Goal: Information Seeking & Learning: Learn about a topic

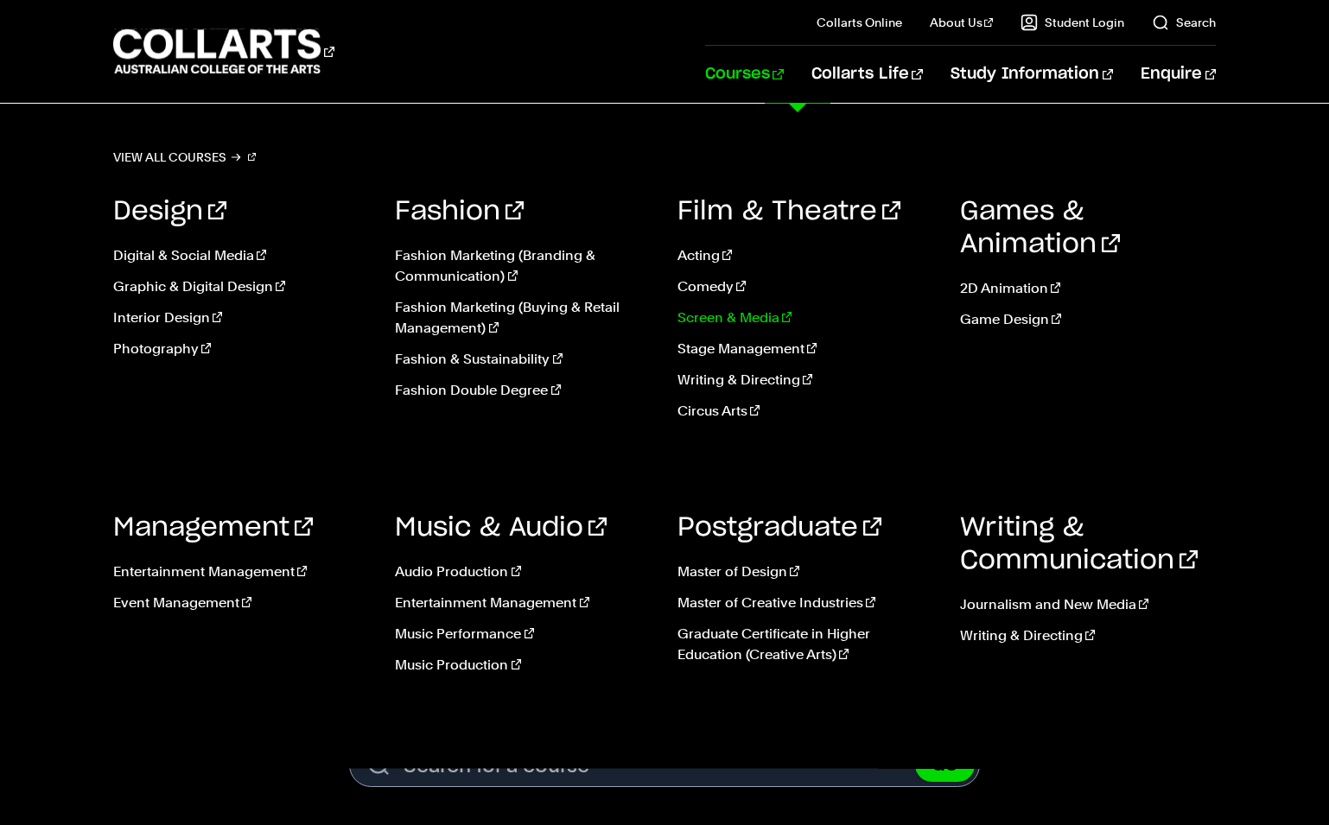
click at [706, 321] on link "Screen & Media" at bounding box center [806, 318] width 257 height 21
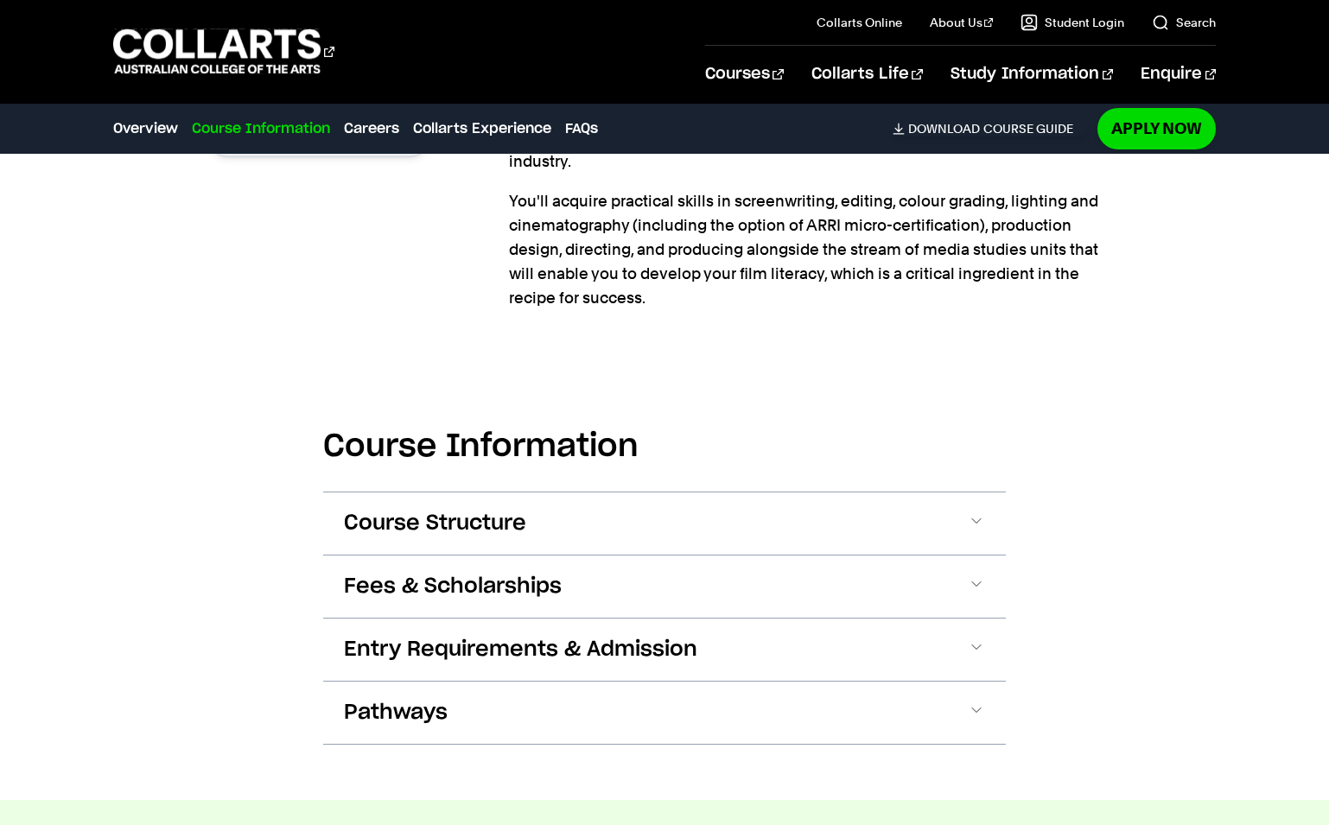
scroll to position [1469, 0]
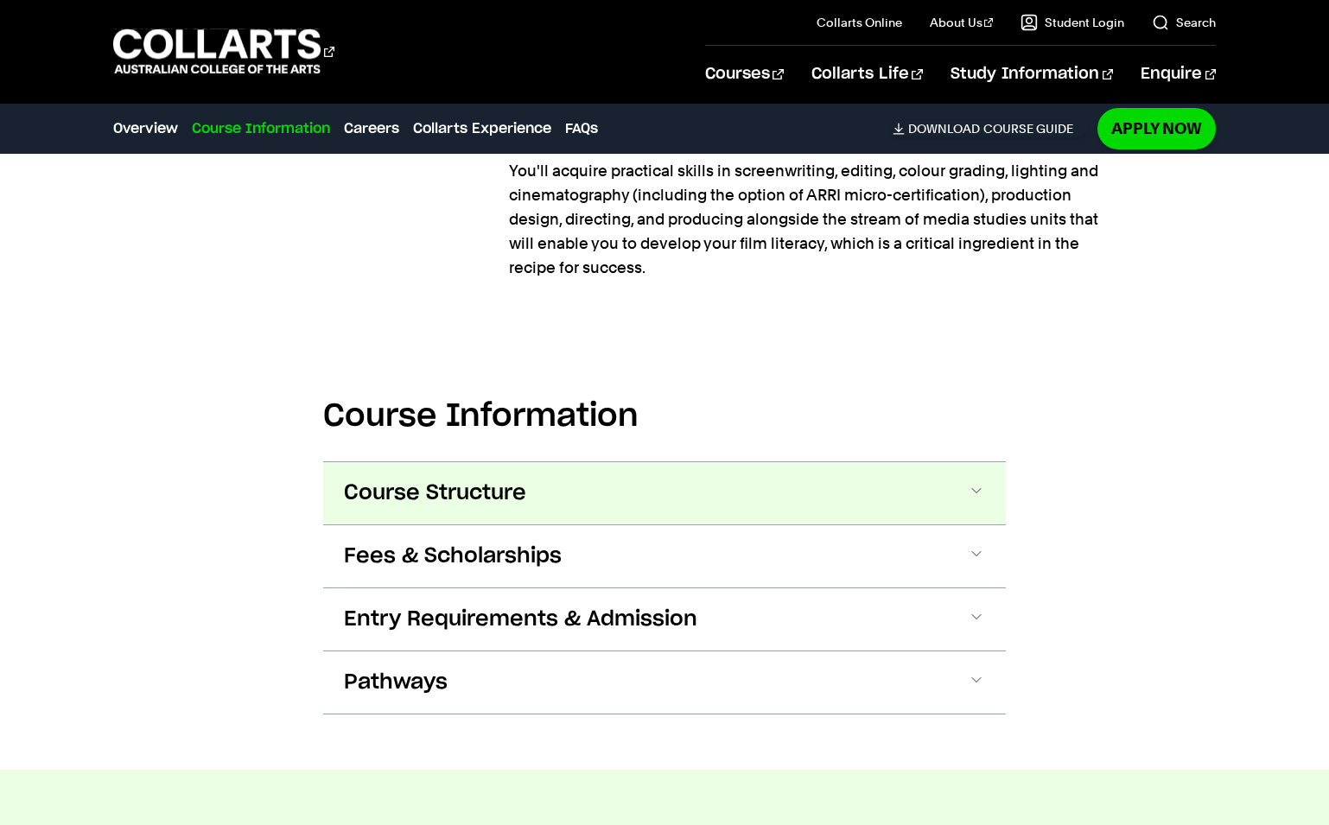
click at [983, 479] on button "Course Structure" at bounding box center [664, 493] width 683 height 62
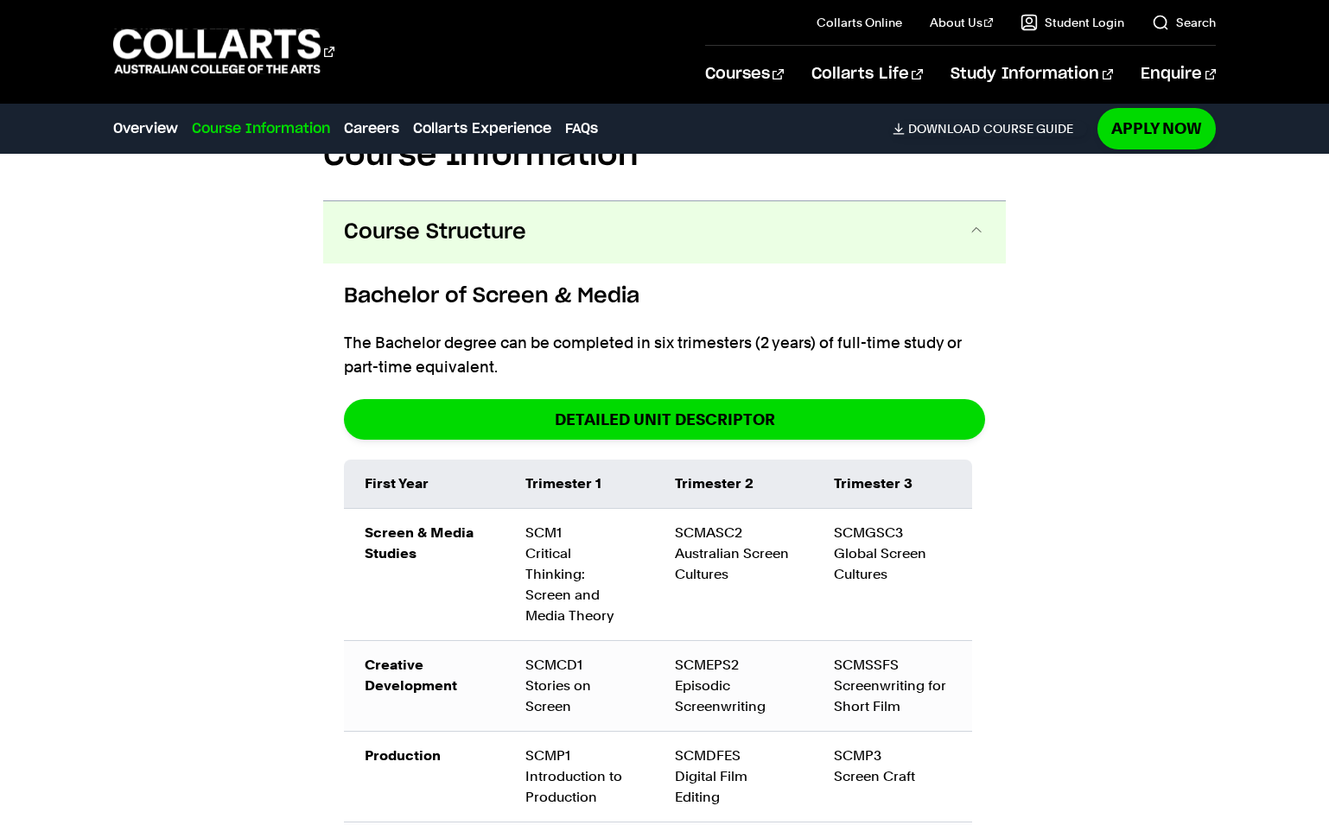
scroll to position [1517, 0]
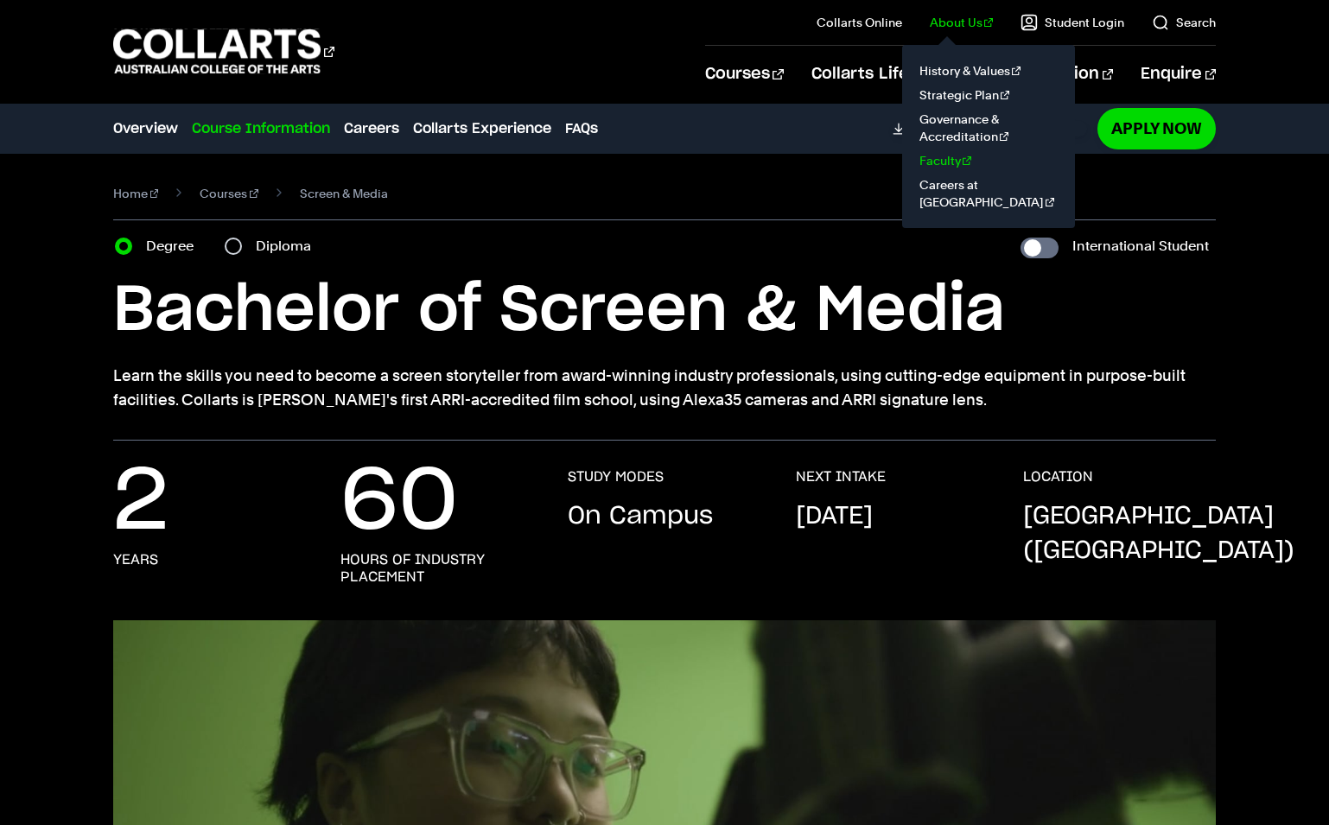
click at [954, 162] on link "Faculty" at bounding box center [988, 161] width 145 height 24
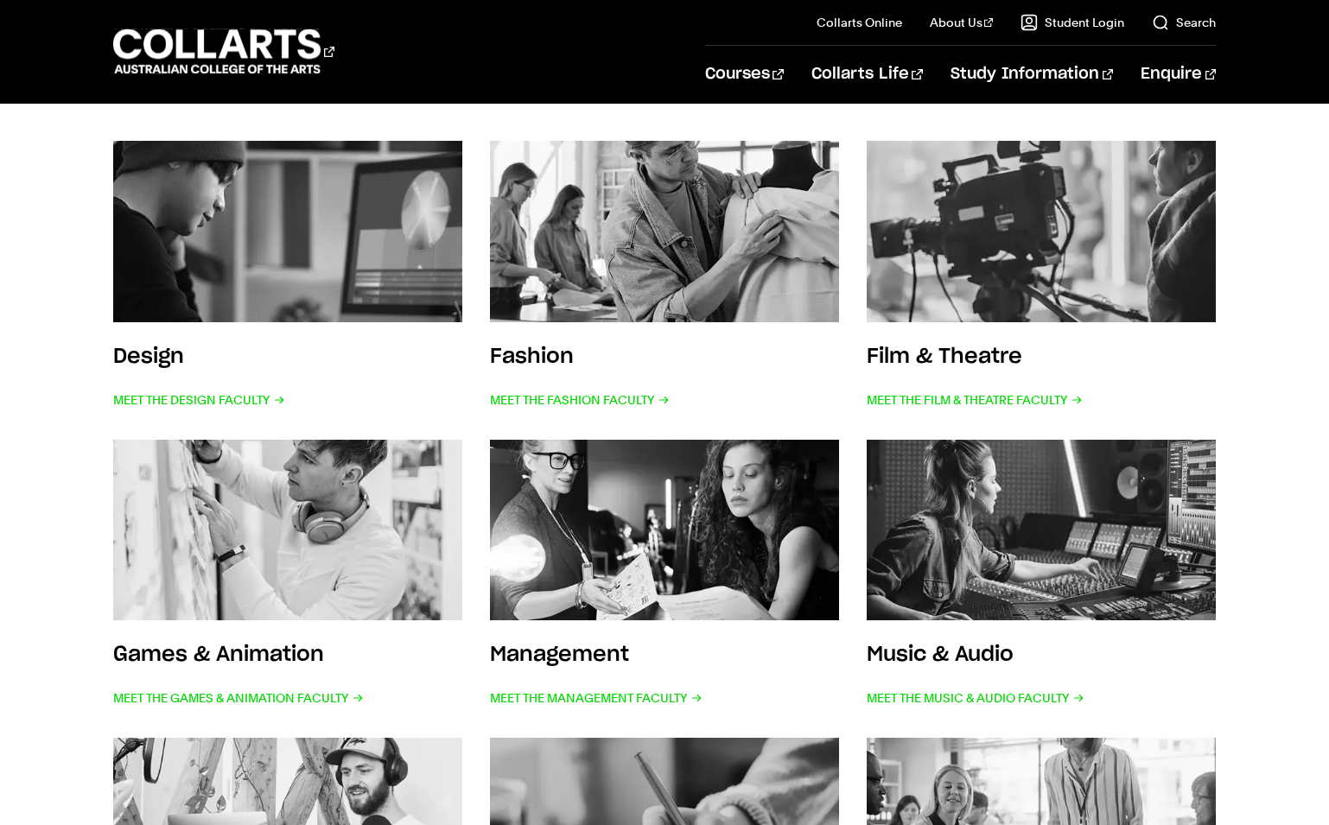
scroll to position [346, 0]
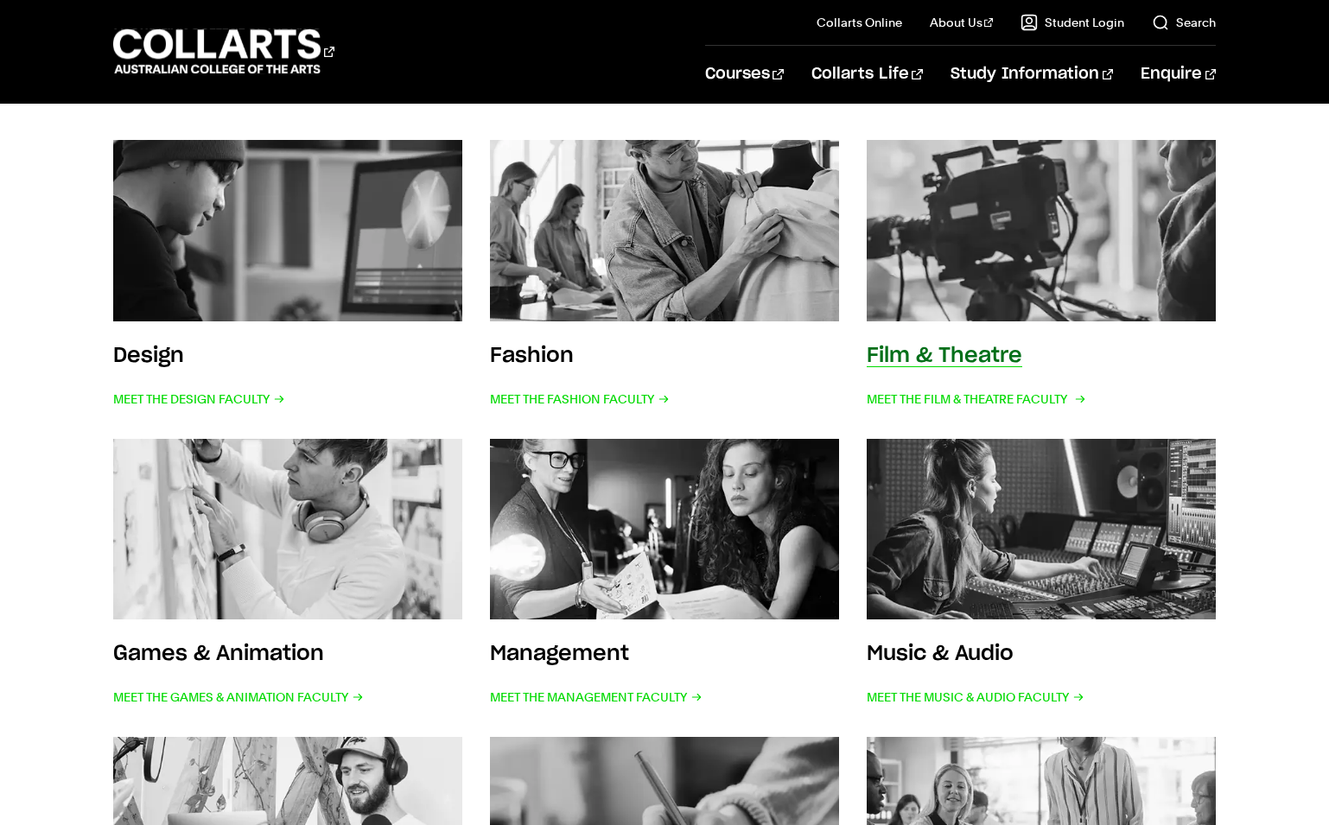
click at [1166, 261] on img at bounding box center [1042, 231] width 385 height 200
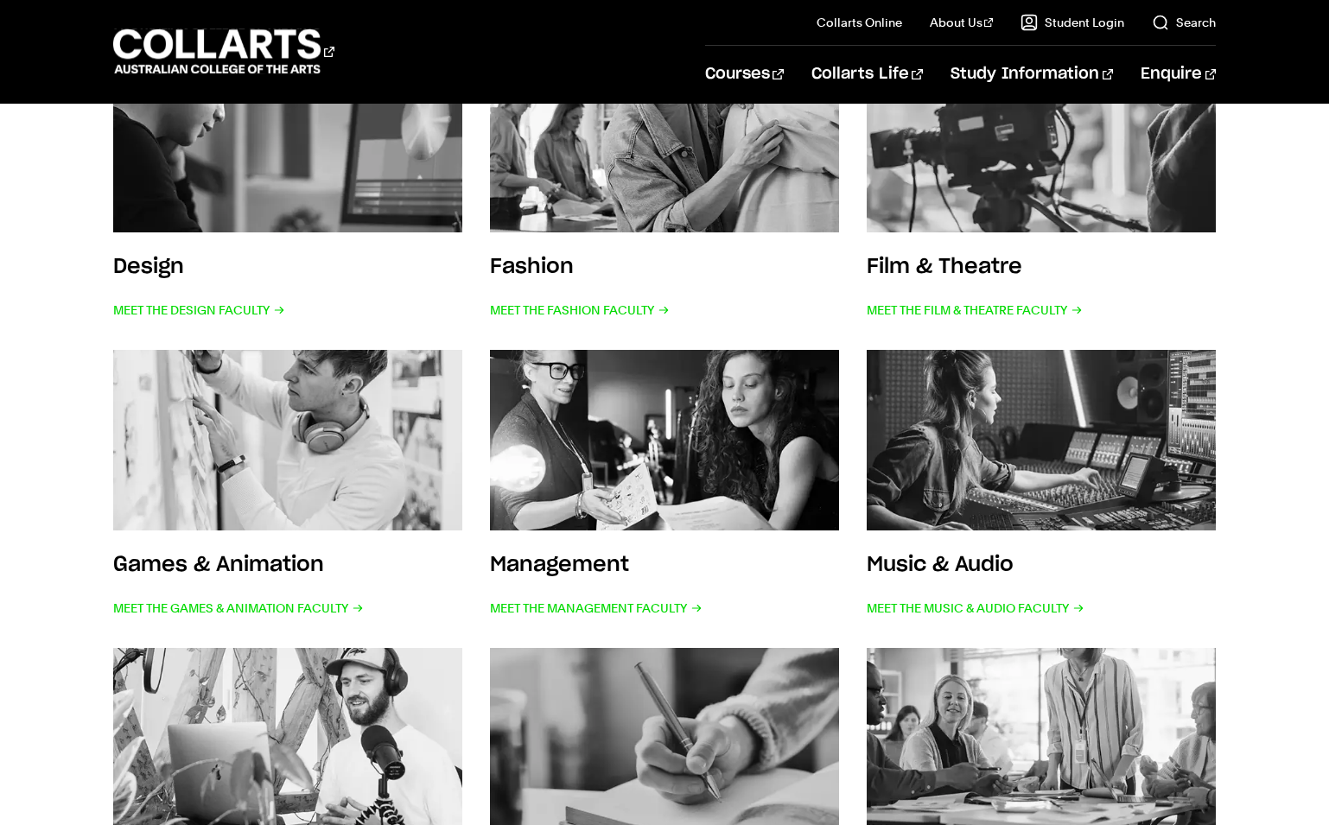
scroll to position [519, 0]
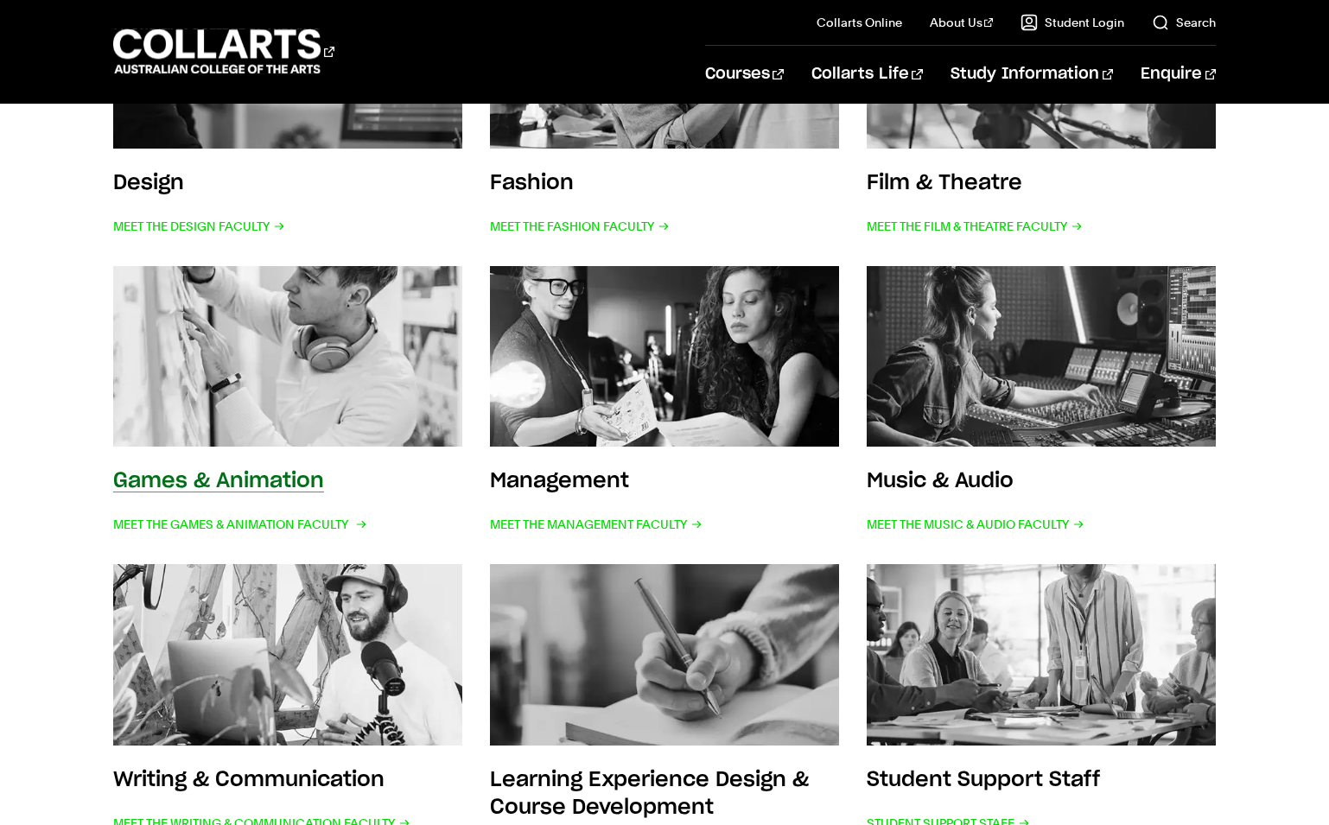
click at [277, 362] on img at bounding box center [288, 357] width 385 height 200
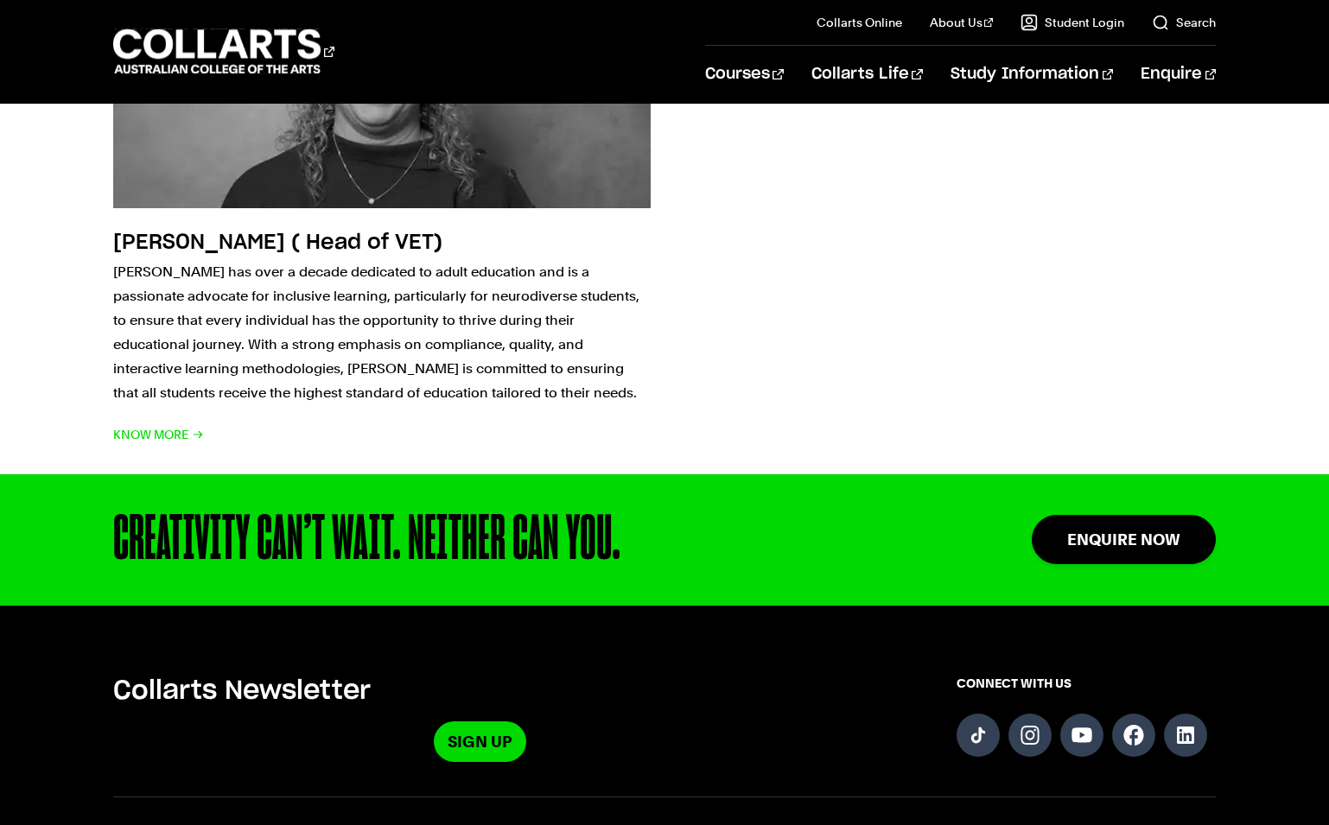
scroll to position [5877, 0]
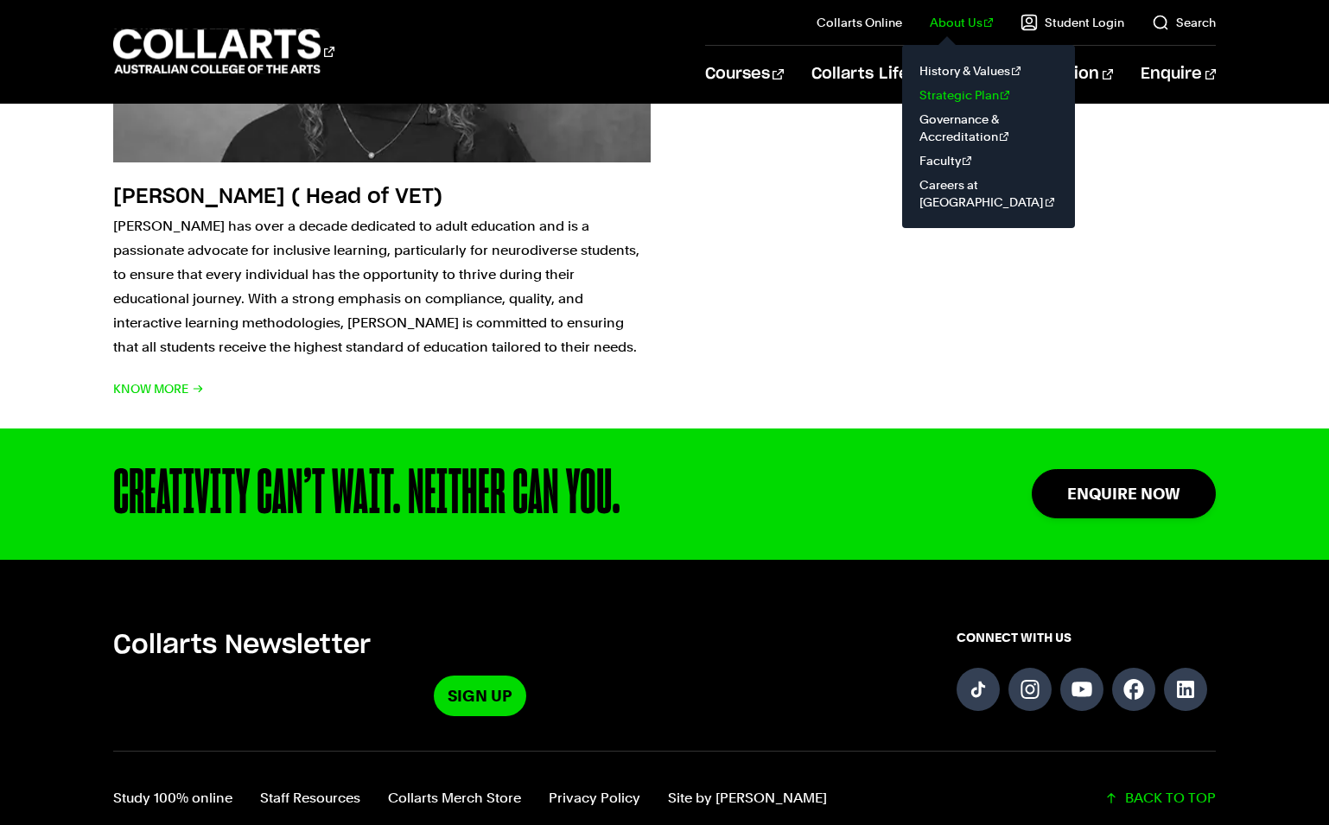
click at [957, 90] on link "Strategic Plan" at bounding box center [988, 95] width 145 height 24
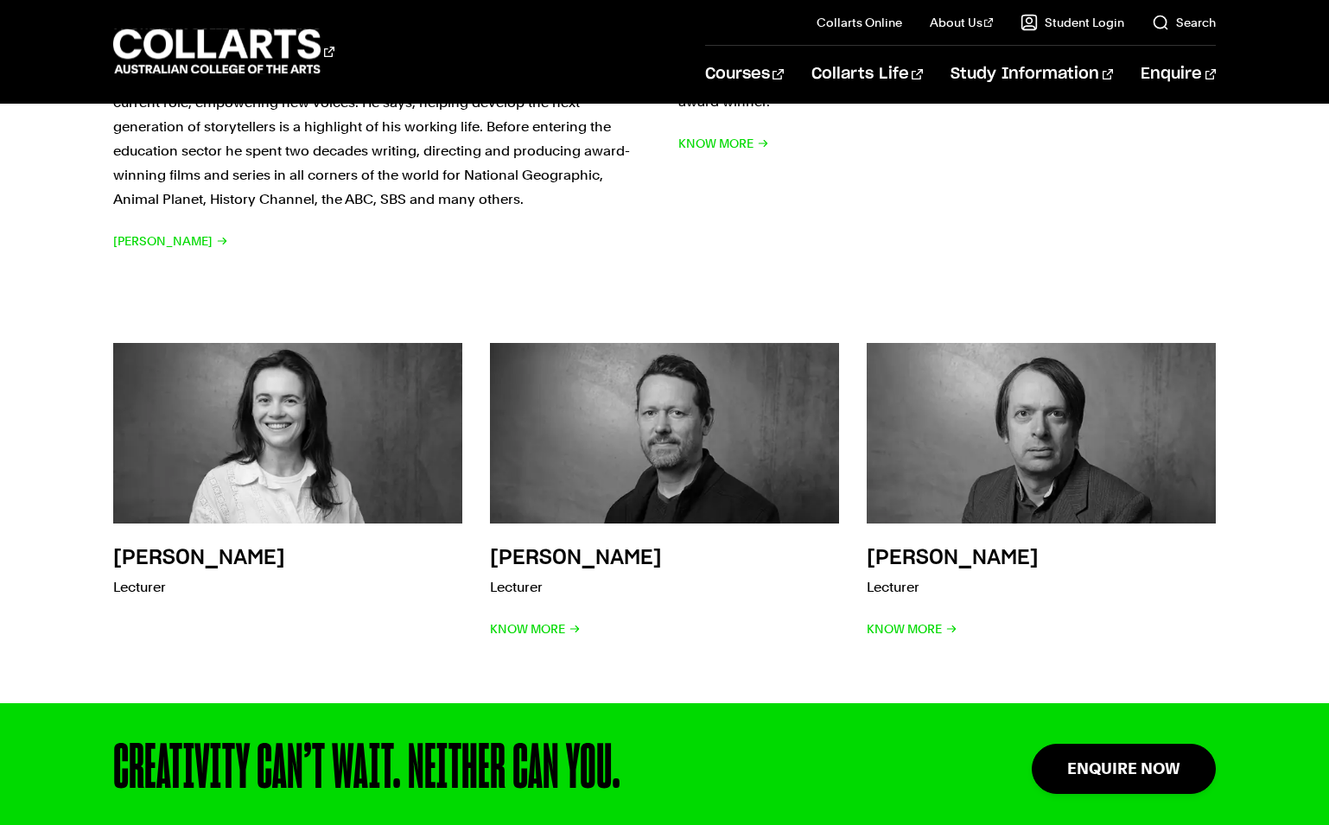
scroll to position [2334, 0]
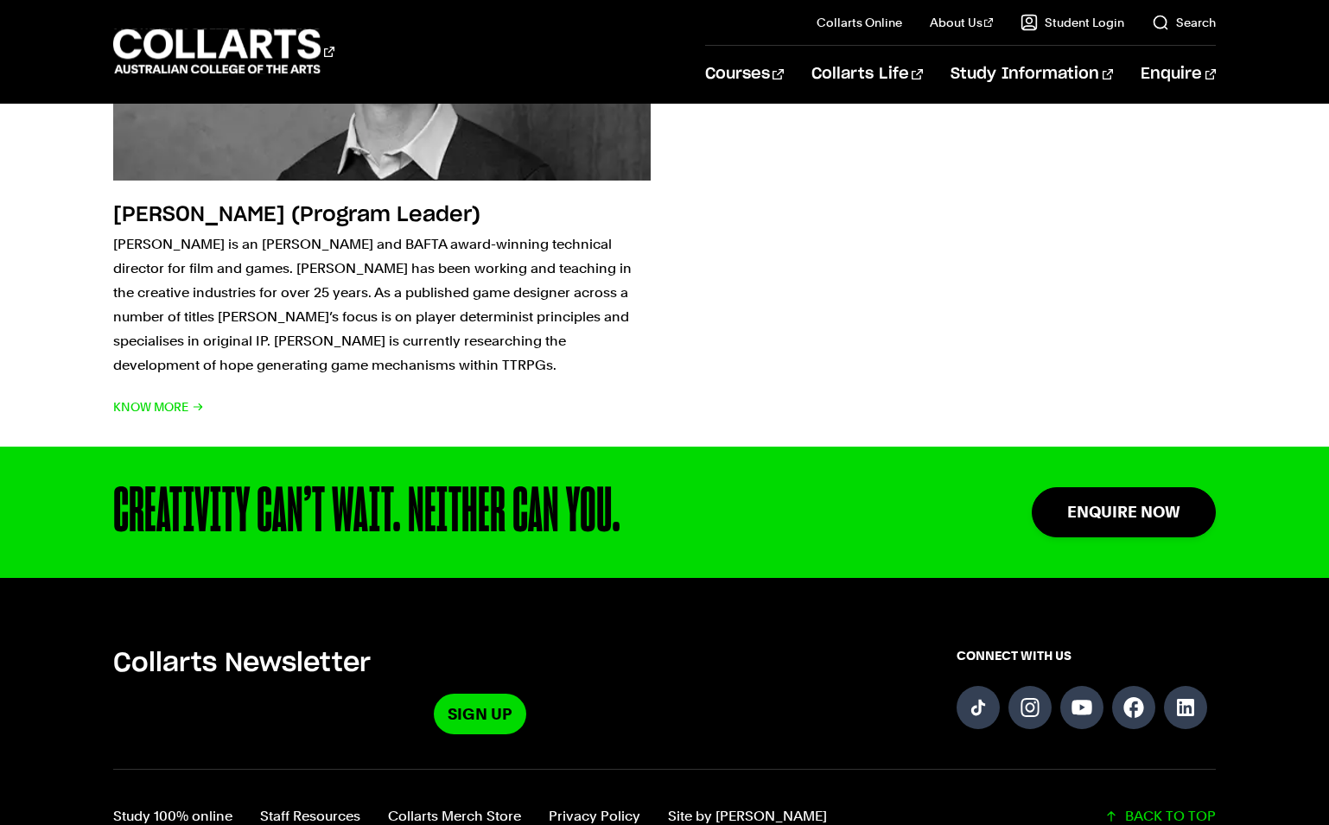
scroll to position [1556, 0]
